Goal: Task Accomplishment & Management: Manage account settings

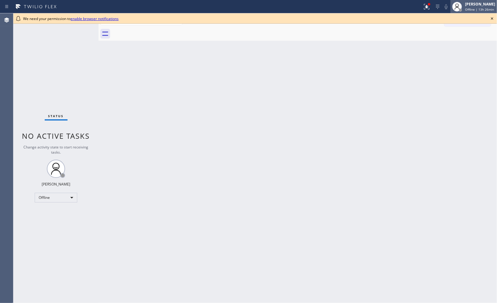
click at [475, 9] on span "Offline | 13h 26min" at bounding box center [479, 9] width 29 height 4
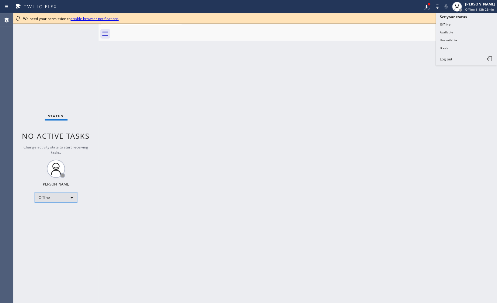
click at [70, 195] on div "Offline" at bounding box center [56, 198] width 43 height 10
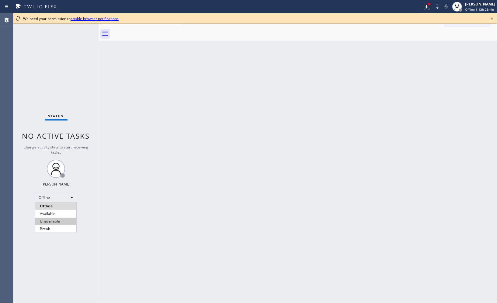
click at [61, 219] on li "Unavailable" at bounding box center [55, 221] width 41 height 7
click at [493, 19] on icon at bounding box center [491, 18] width 7 height 7
